Goal: Check status: Check status

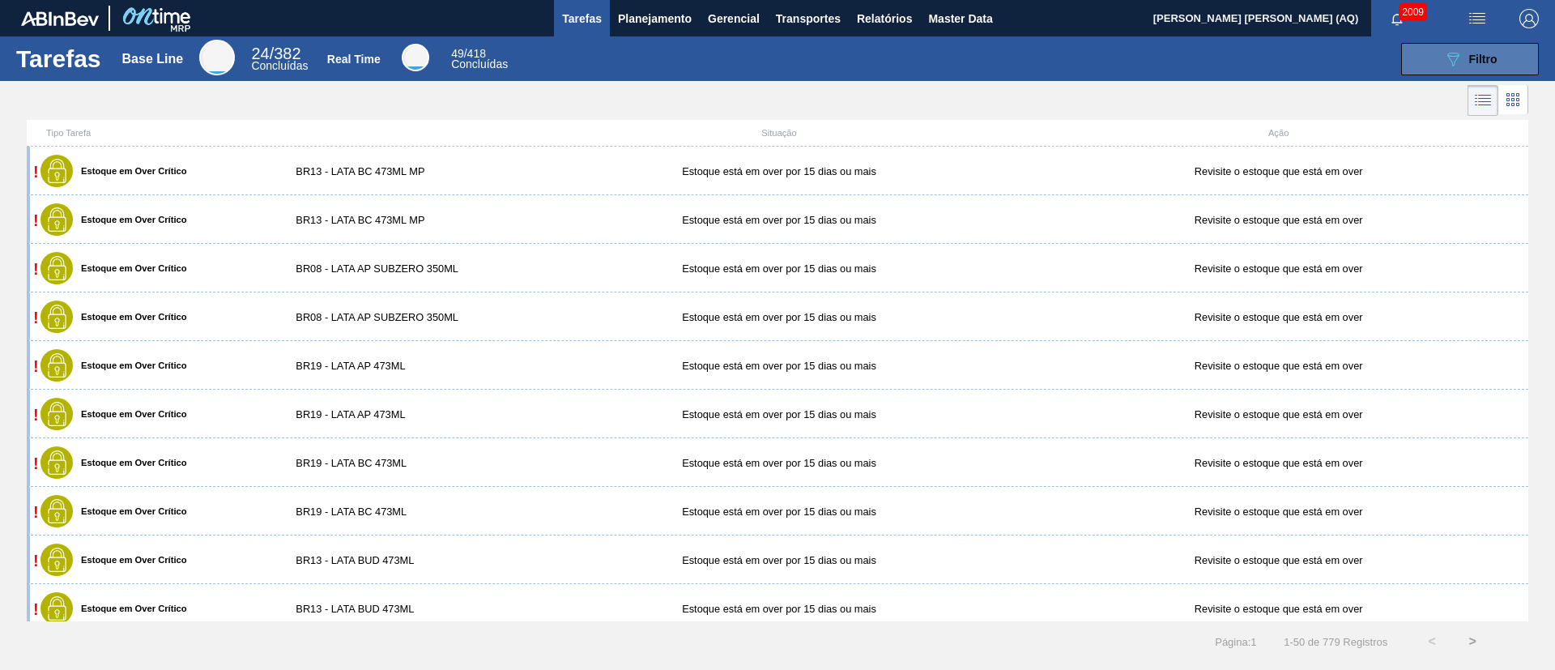
click at [1408, 65] on button "089F7B8B-B2A5-4AFE-B5C0-19BA573D28AC Filtro" at bounding box center [1470, 59] width 138 height 32
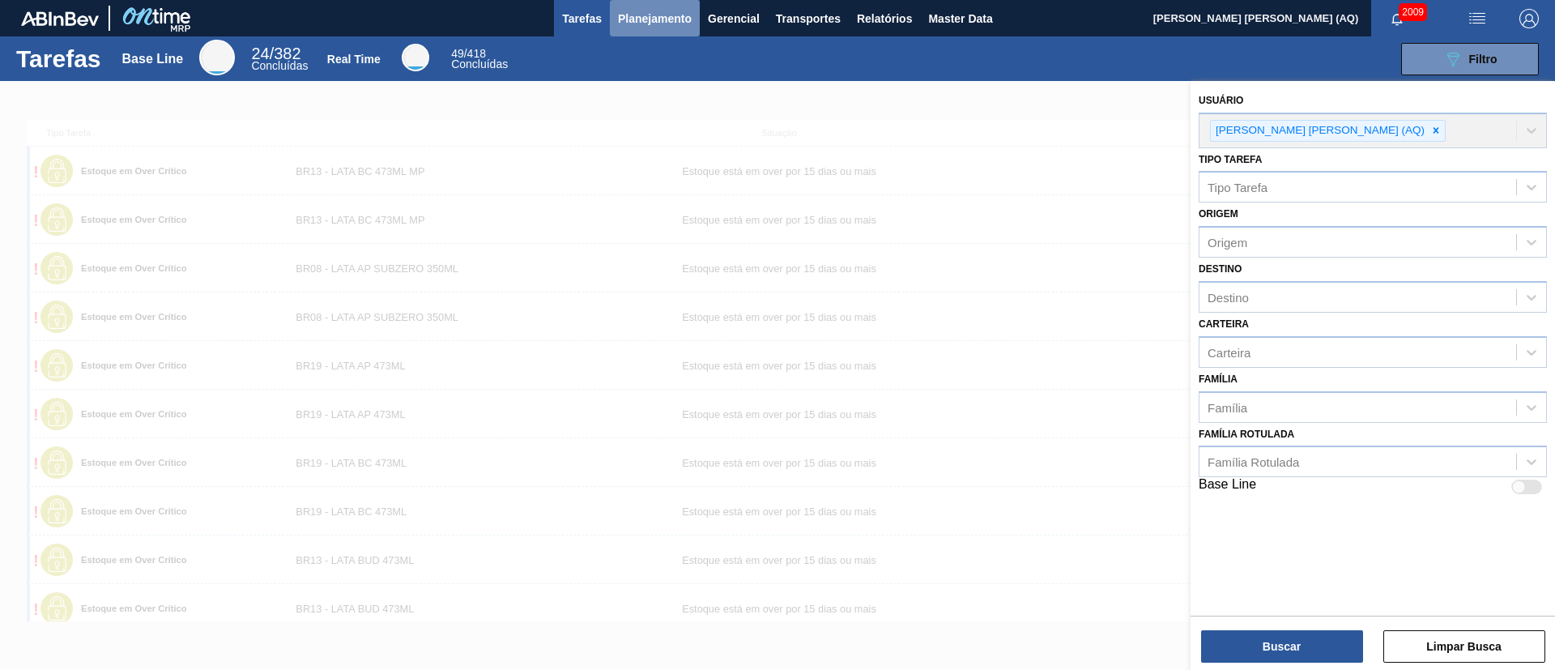
click at [631, 9] on span "Planejamento" at bounding box center [655, 18] width 74 height 19
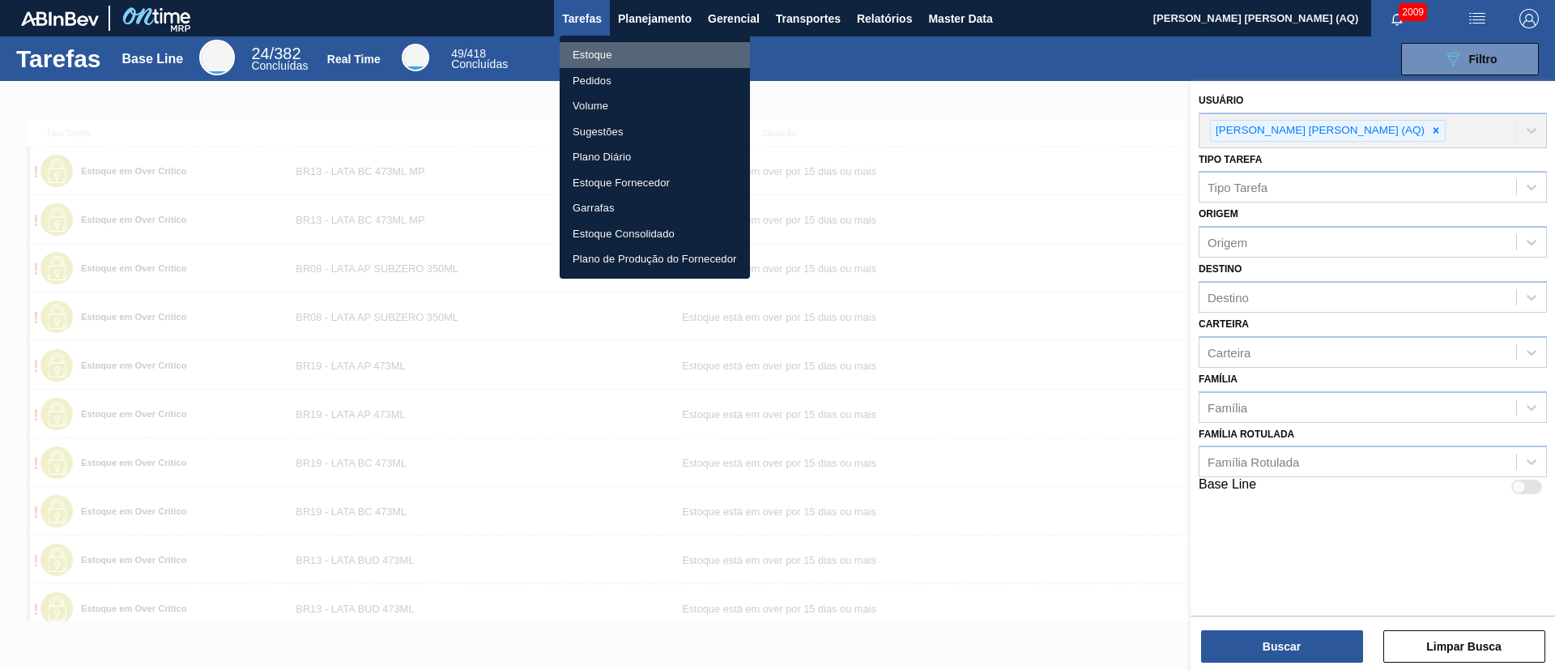
click at [598, 55] on li "Estoque" at bounding box center [655, 55] width 190 height 26
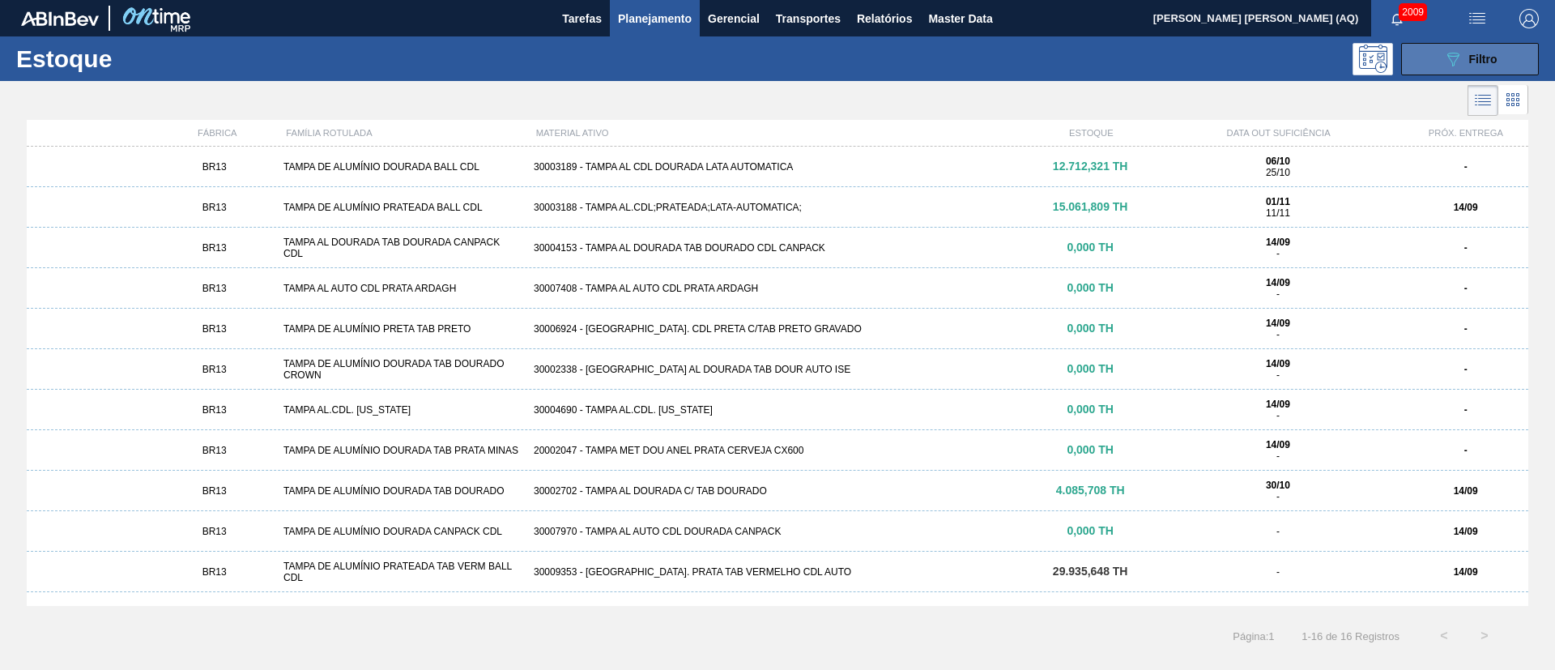
click at [1462, 58] on icon "089F7B8B-B2A5-4AFE-B5C0-19BA573D28AC" at bounding box center [1452, 58] width 19 height 19
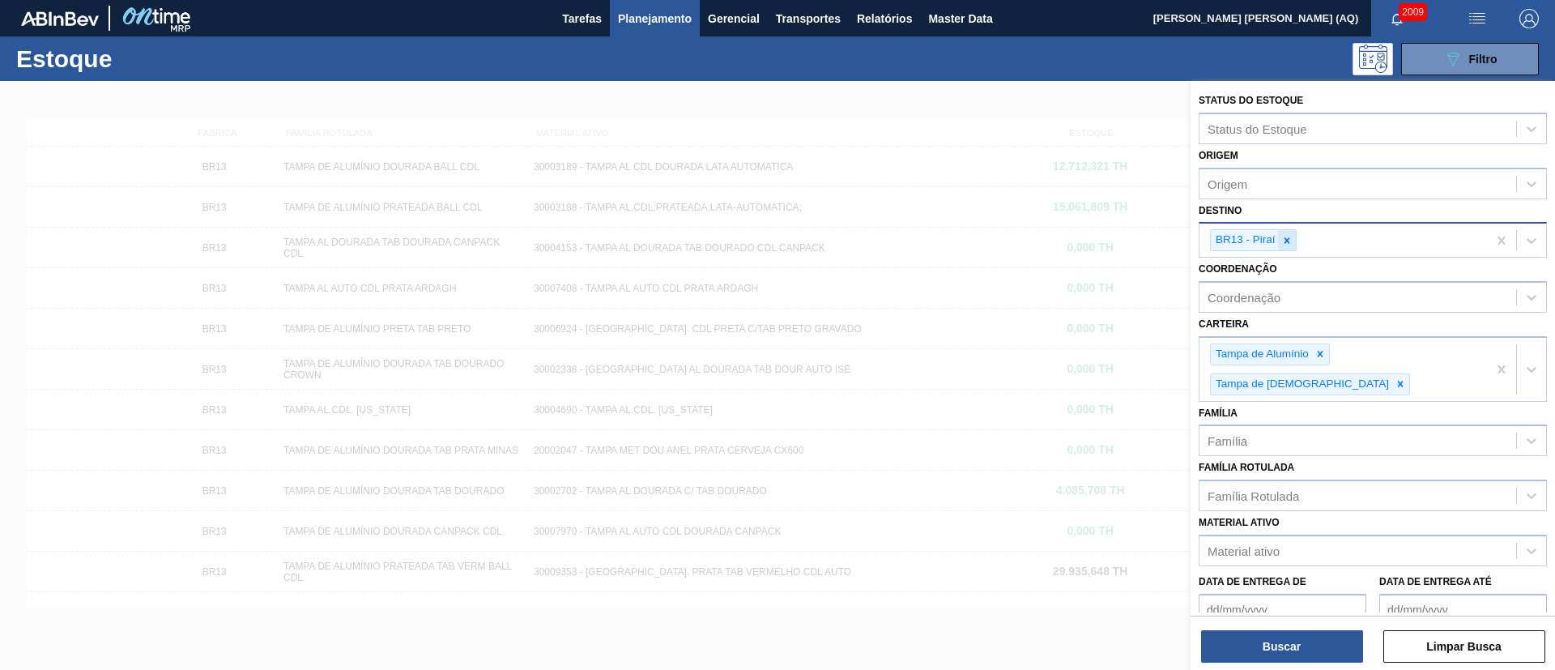
click at [1291, 239] on icon at bounding box center [1286, 240] width 11 height 11
type input "l"
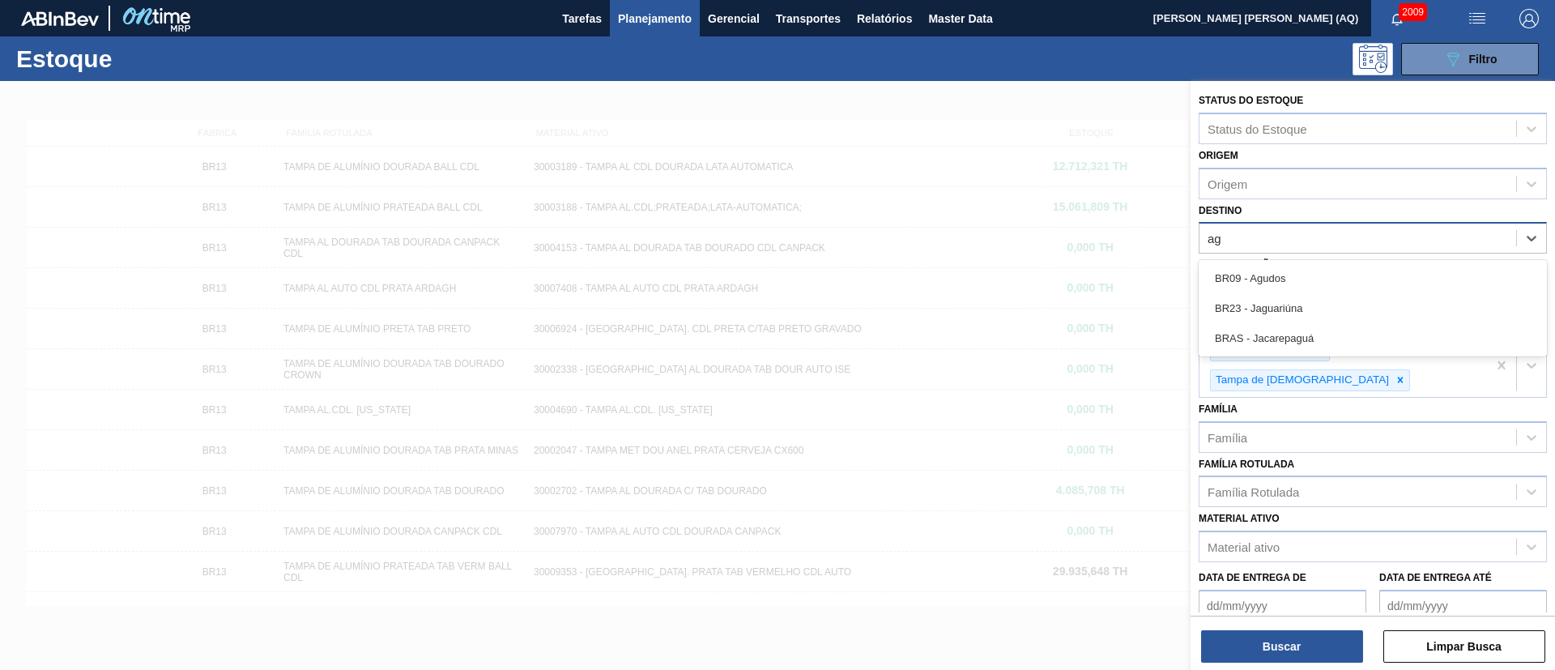
type input "a"
type input "v"
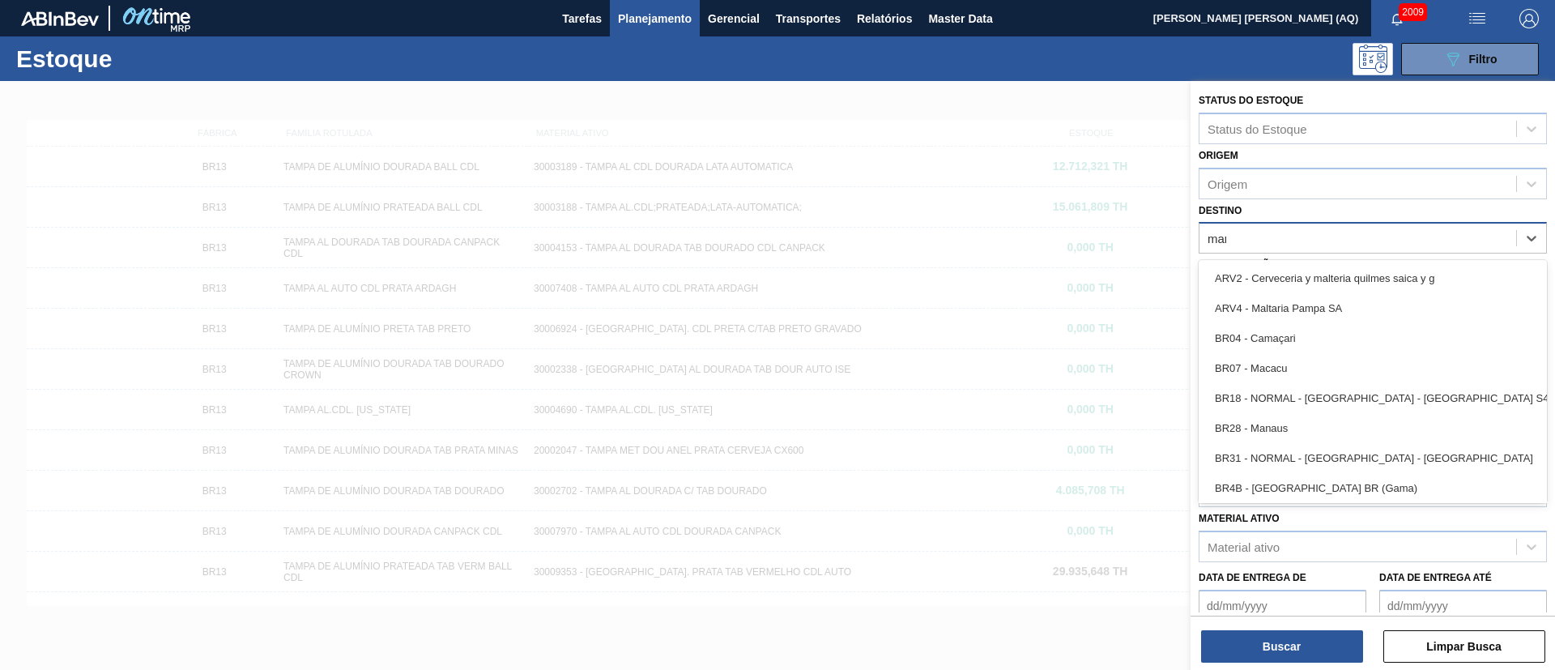
type input "mana"
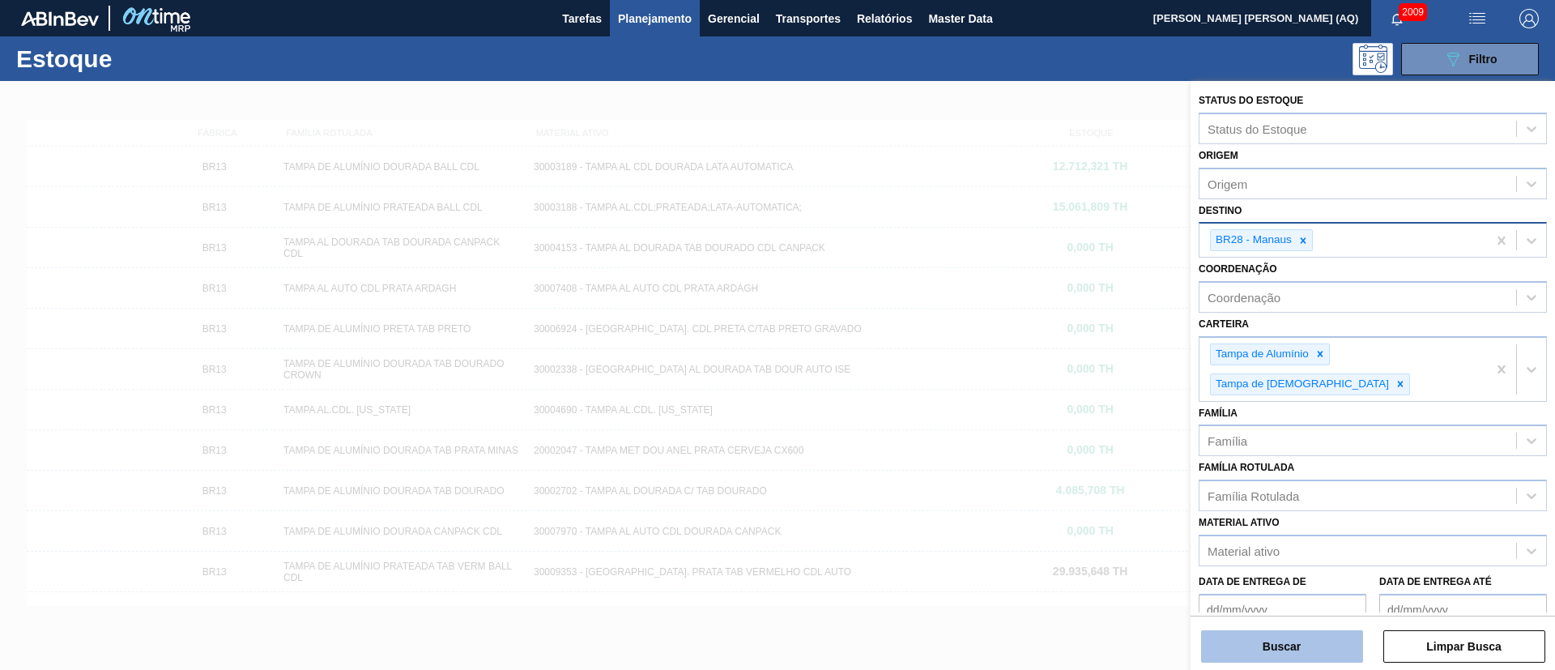
click at [1275, 649] on button "Buscar" at bounding box center [1282, 646] width 162 height 32
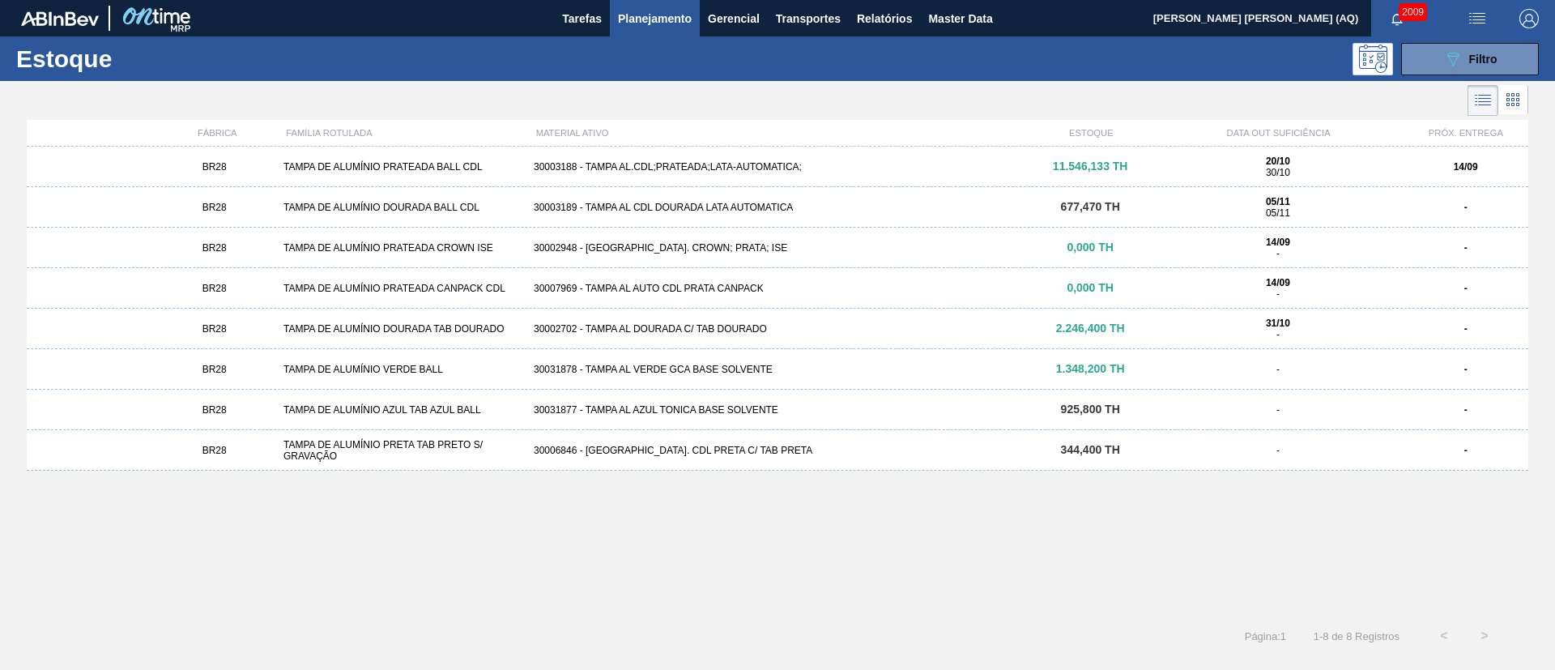
click at [990, 165] on div "30003188 - TAMPA AL.CDL;PRATEADA;LATA-AUTOMATICA;" at bounding box center [777, 166] width 500 height 11
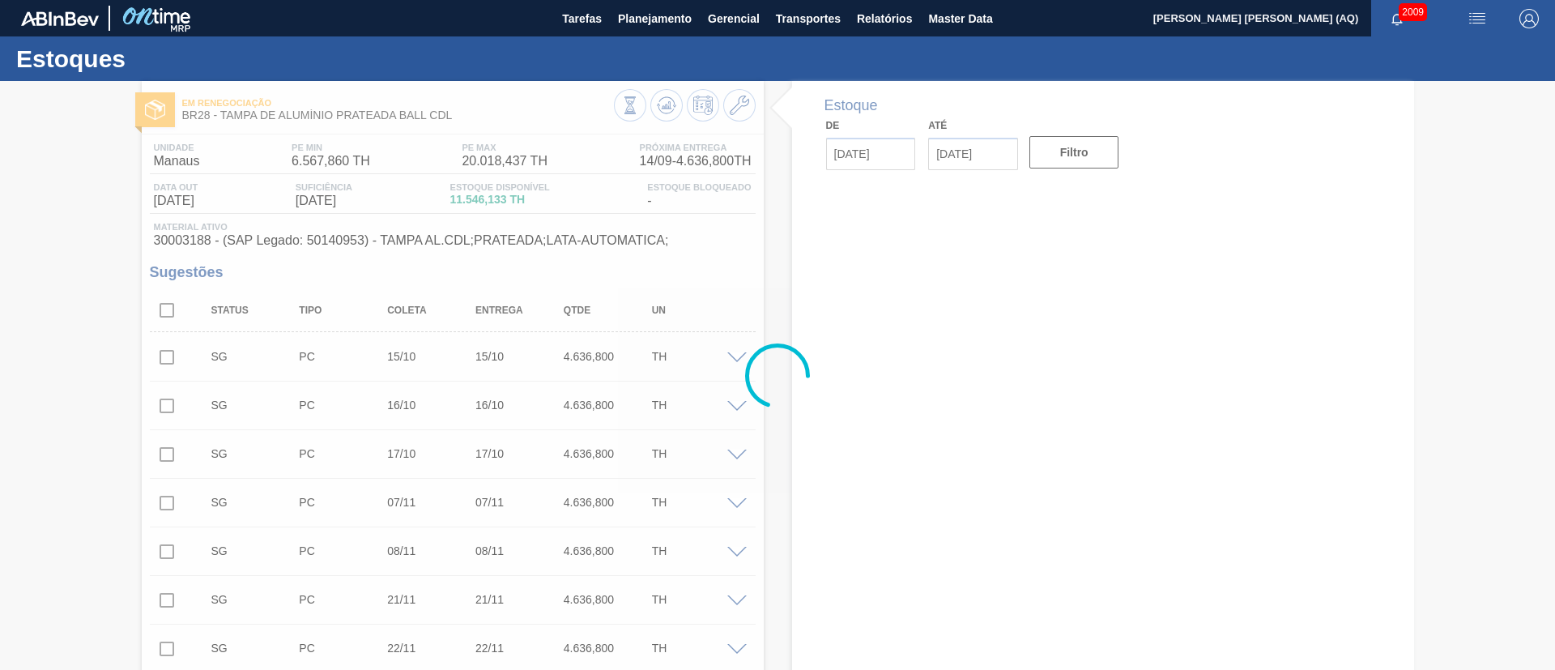
type input "[DATE]"
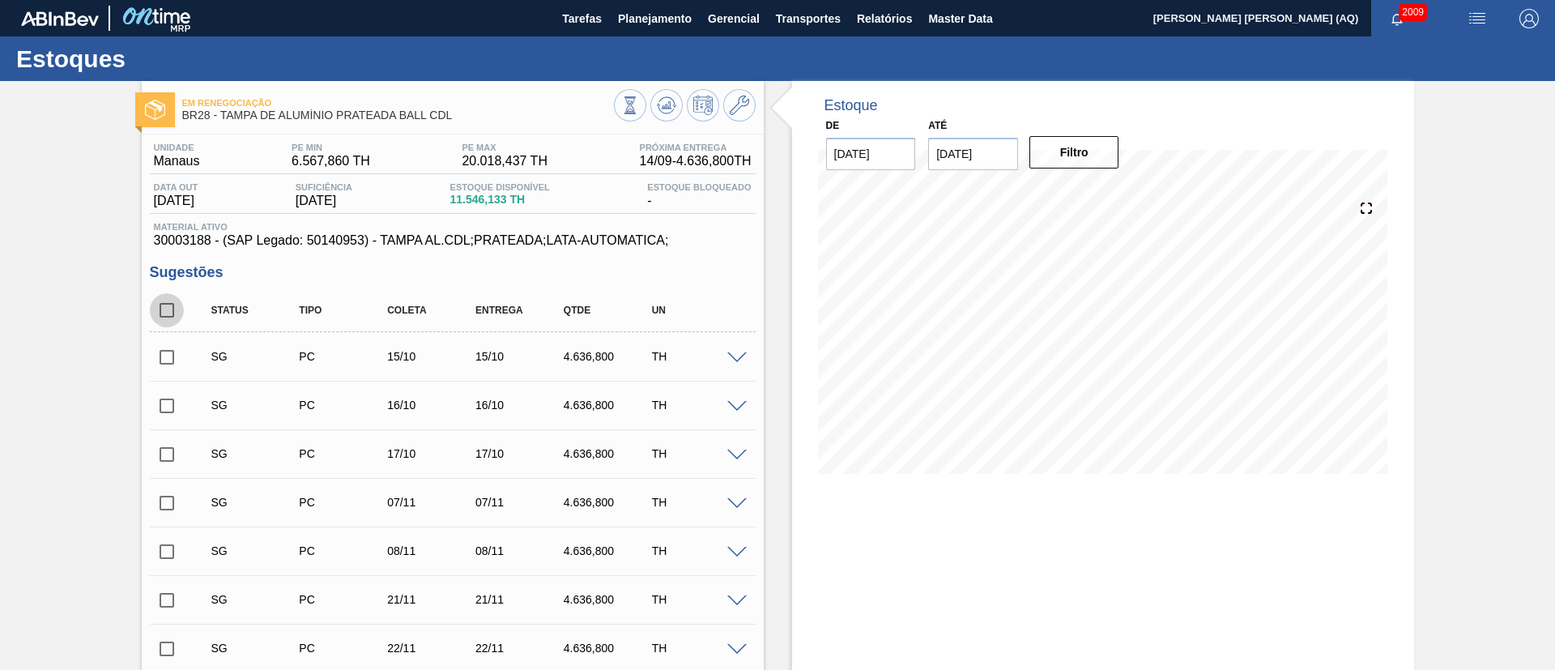
click at [167, 314] on input "checkbox" at bounding box center [167, 310] width 34 height 34
checkbox input "true"
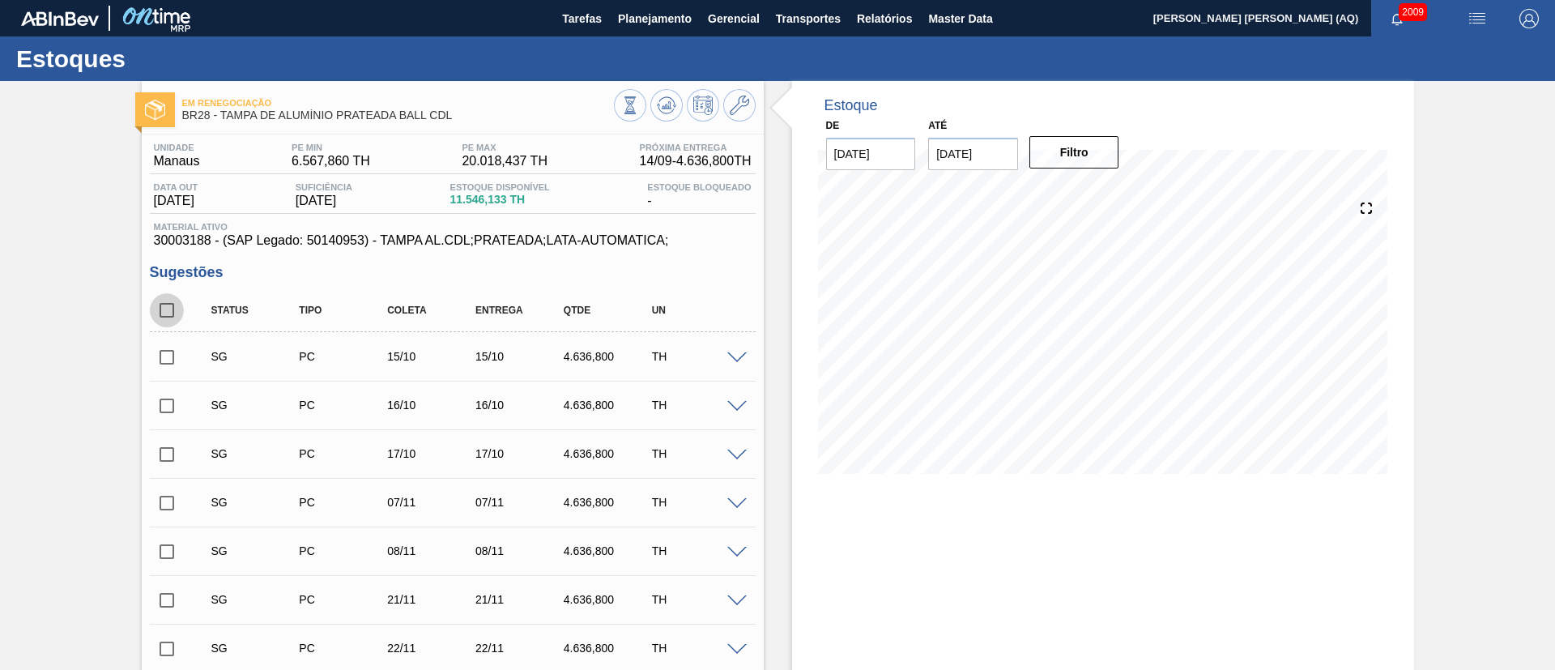
checkbox input "true"
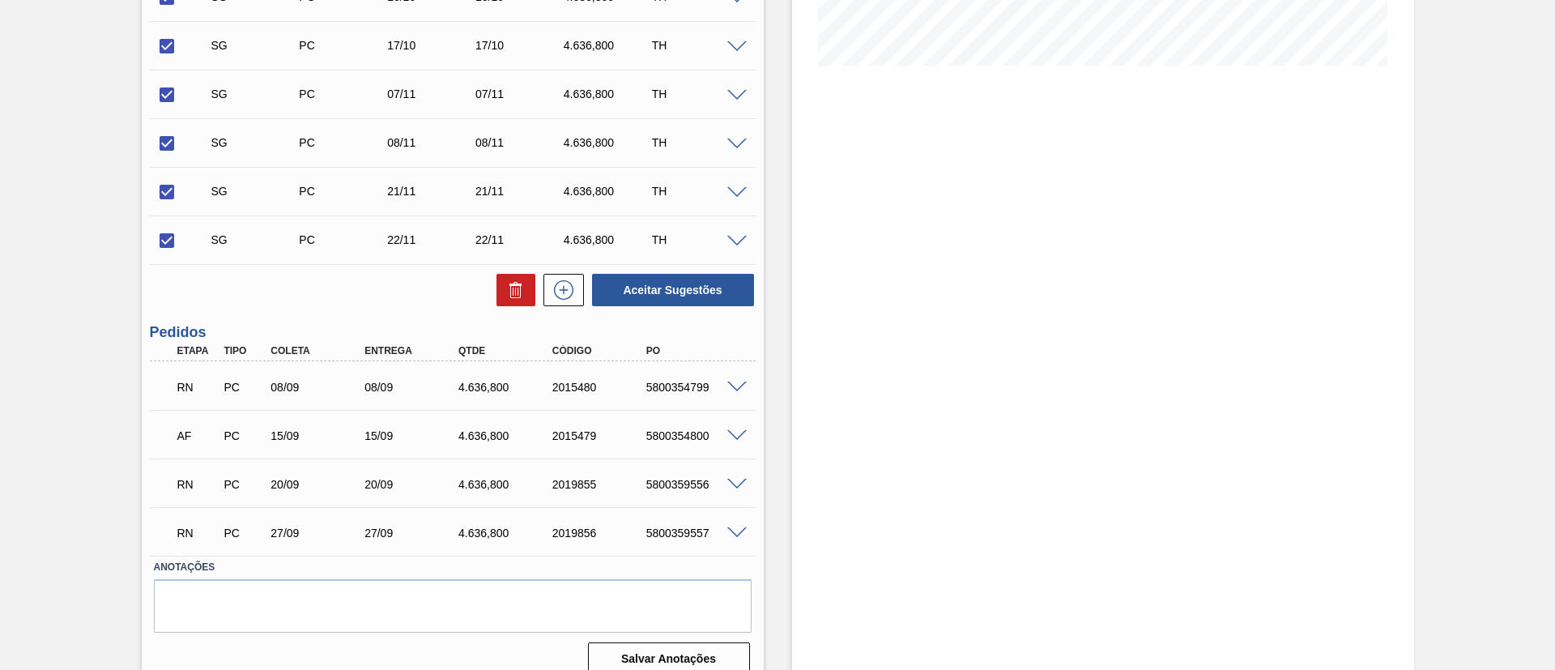
scroll to position [427, 0]
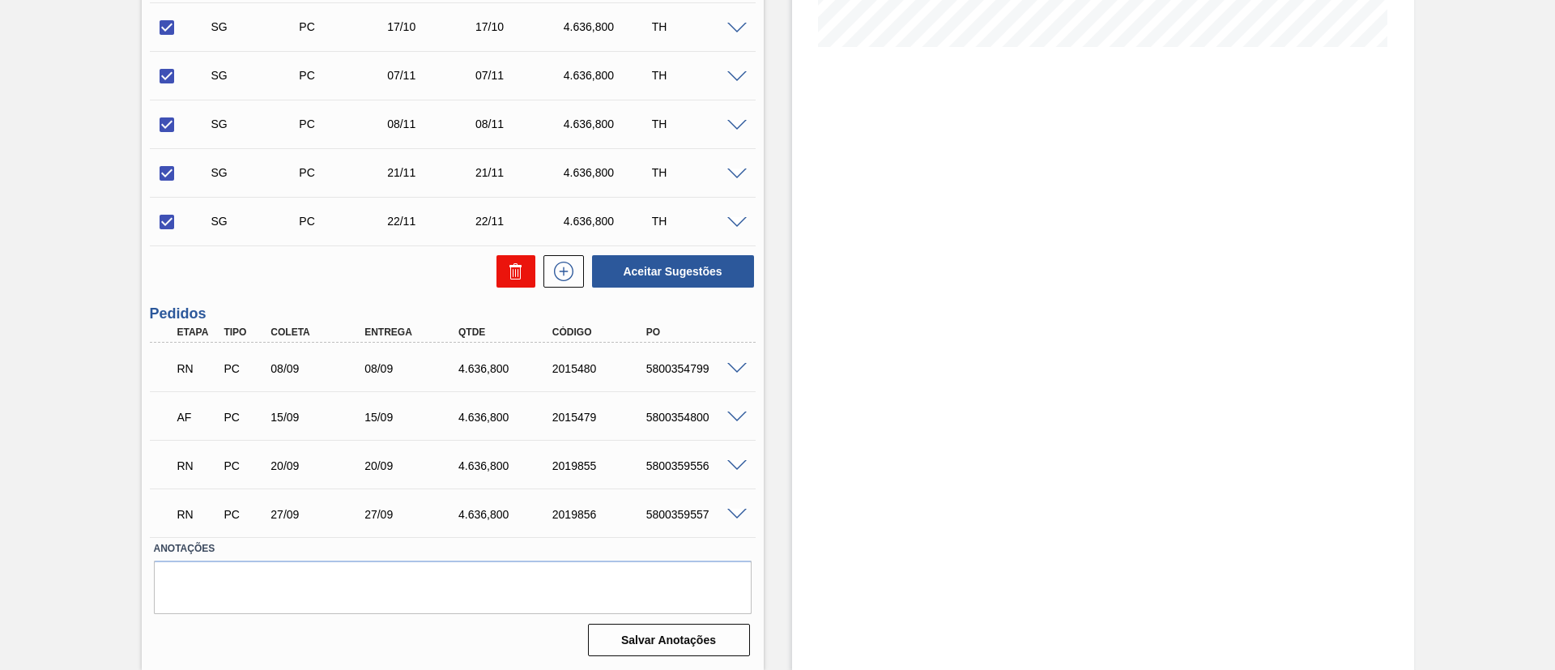
click at [518, 280] on icon at bounding box center [515, 271] width 19 height 19
checkbox input "false"
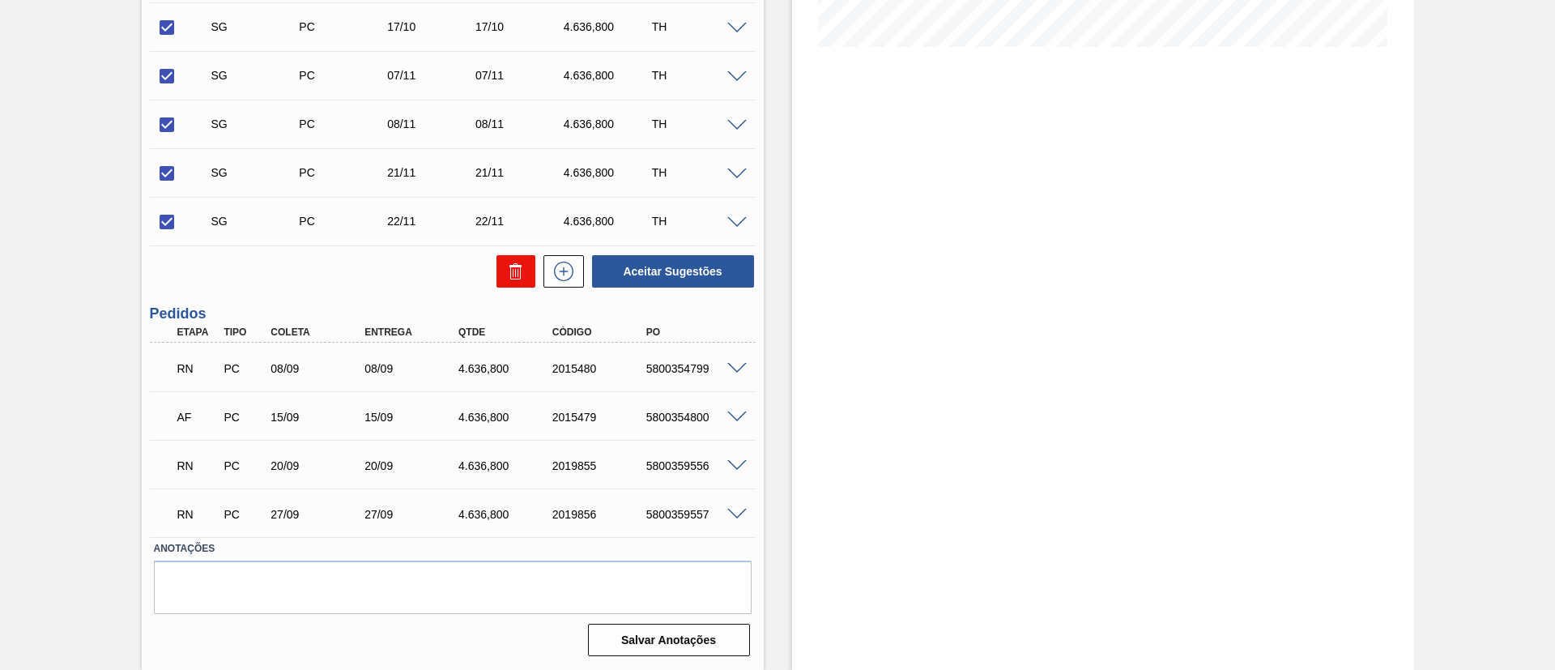
checkbox input "false"
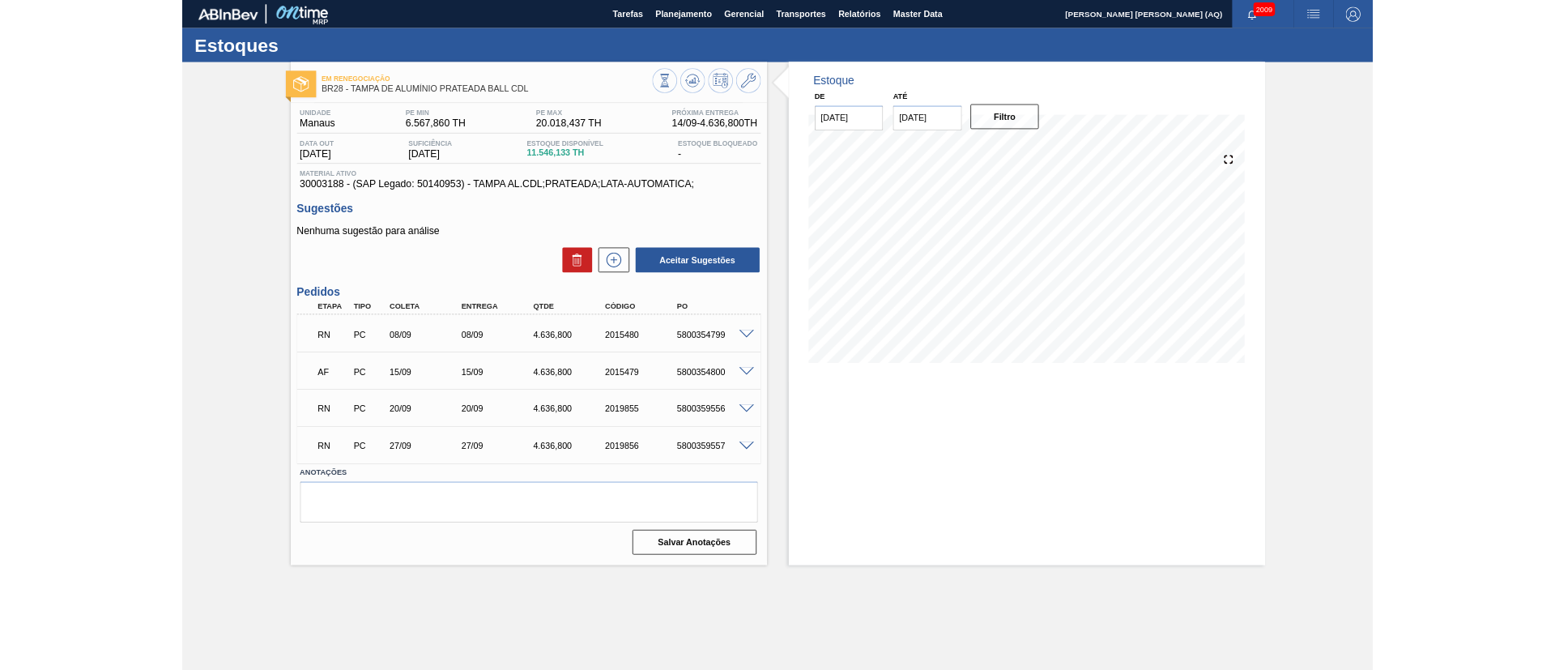
scroll to position [0, 0]
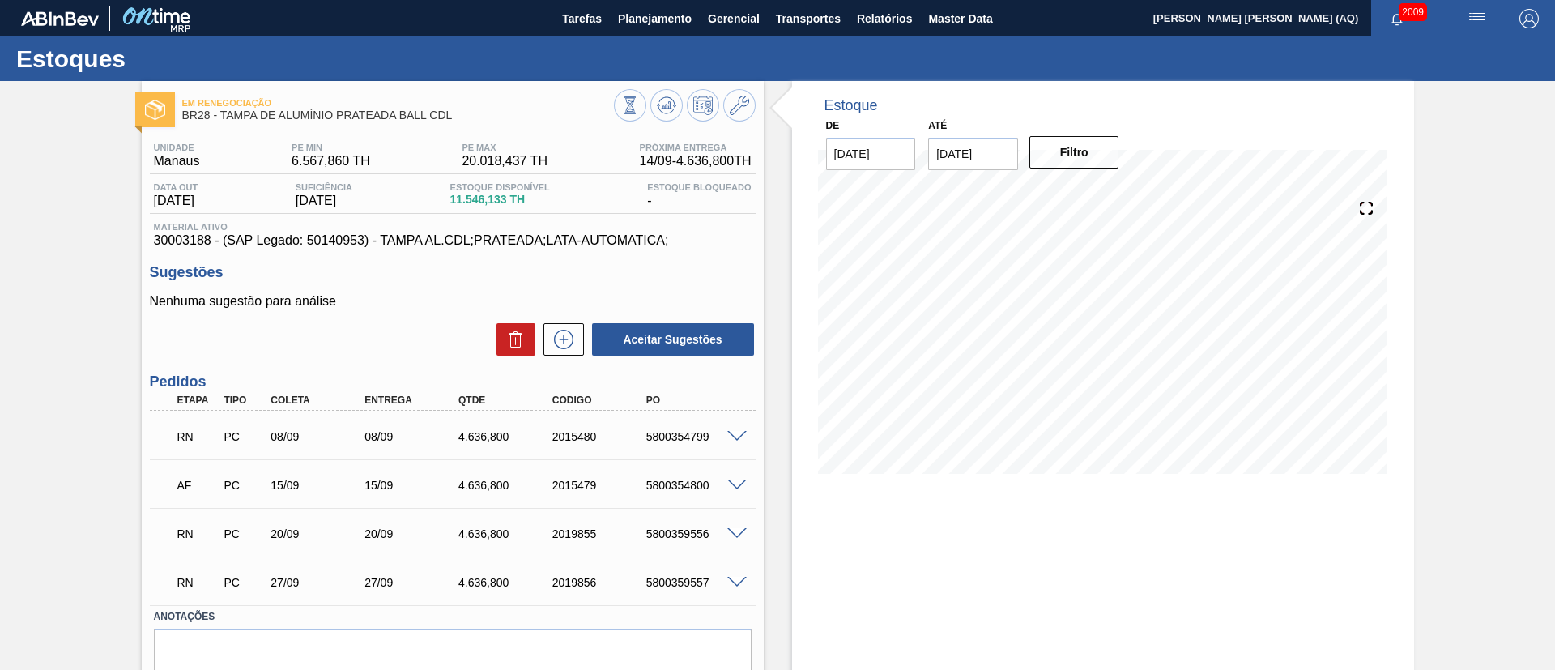
click at [1361, 211] on icon at bounding box center [1366, 207] width 11 height 11
